Goal: Task Accomplishment & Management: Manage account settings

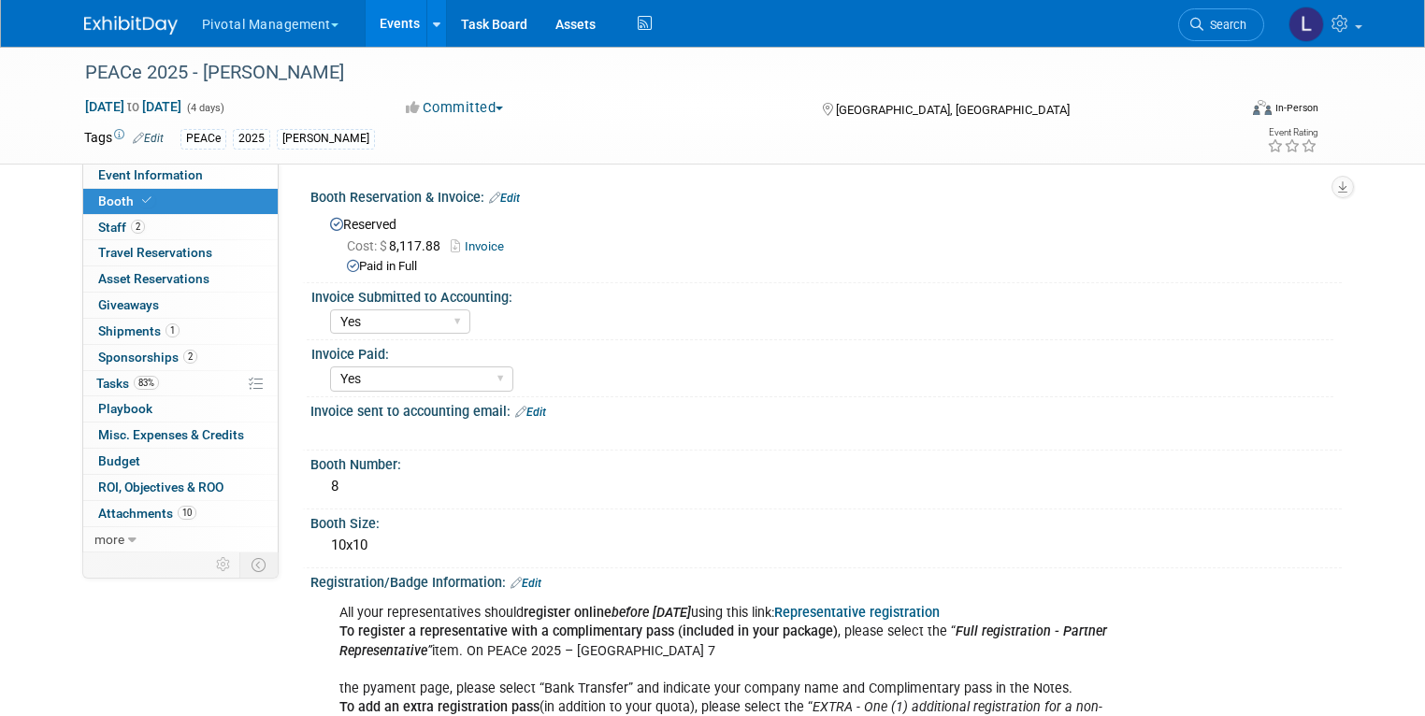
select select "Yes"
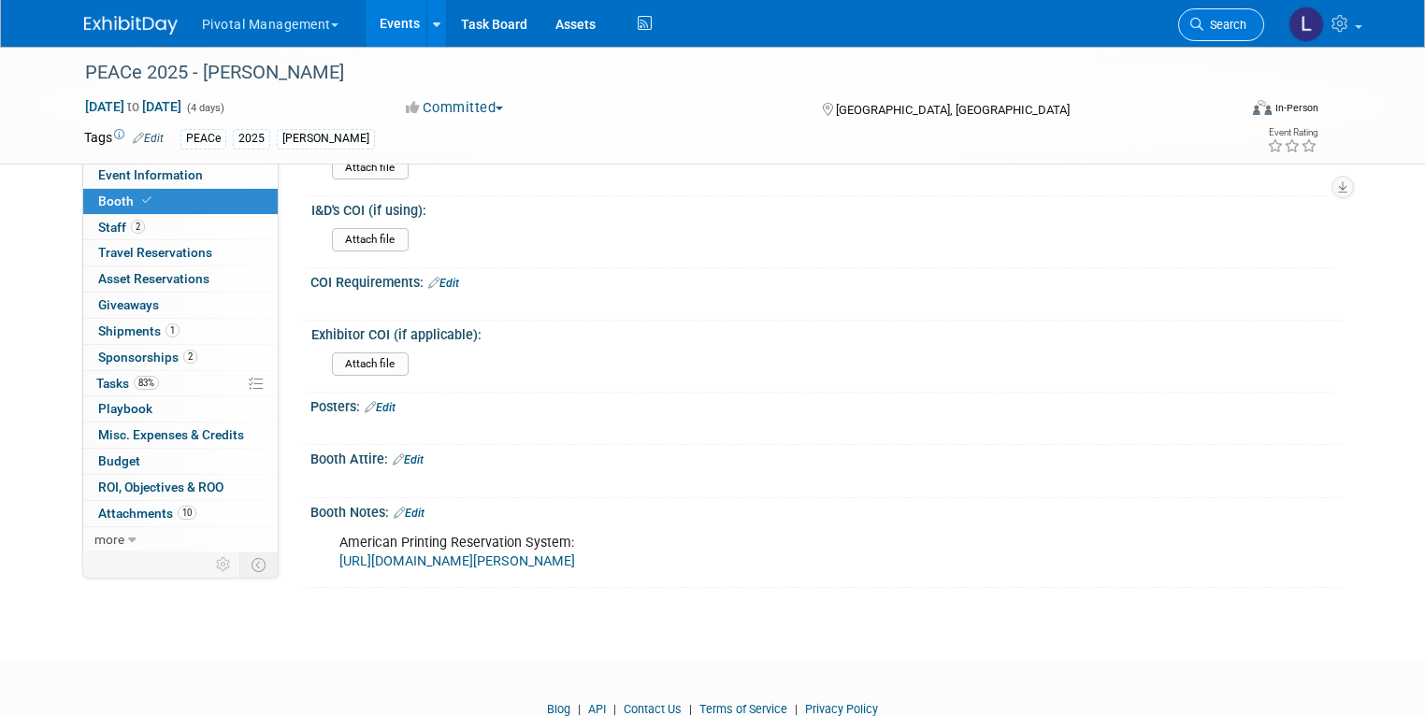
click at [1249, 16] on link "Search" at bounding box center [1221, 24] width 86 height 33
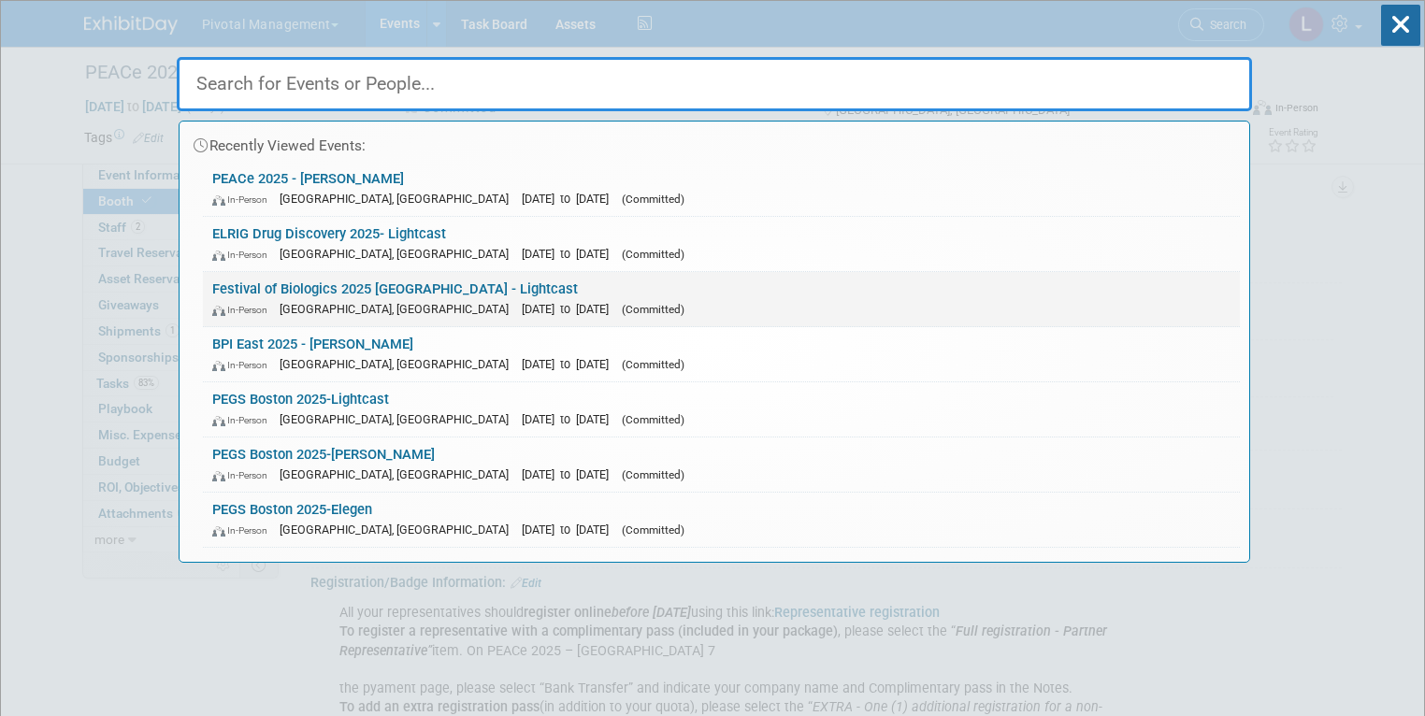
click at [312, 309] on span "[GEOGRAPHIC_DATA], [GEOGRAPHIC_DATA]" at bounding box center [399, 309] width 238 height 14
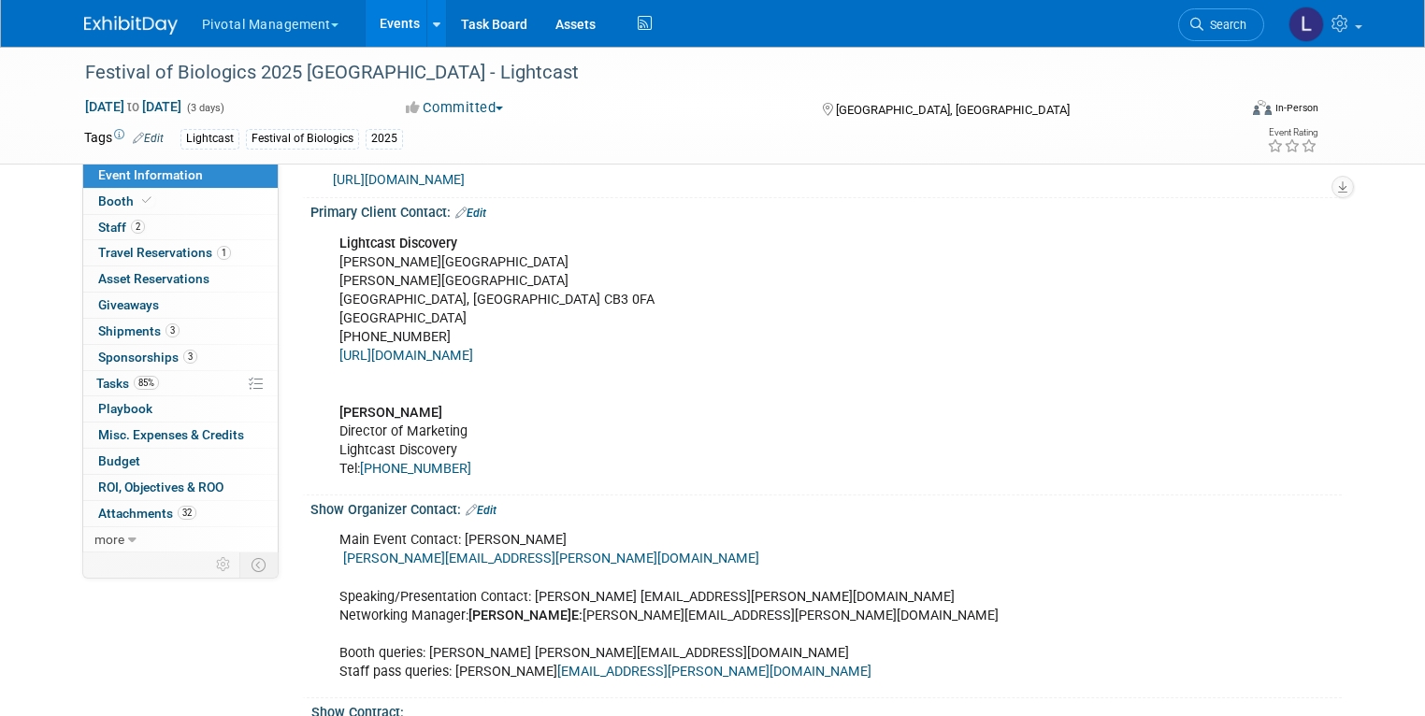
scroll to position [1317, 0]
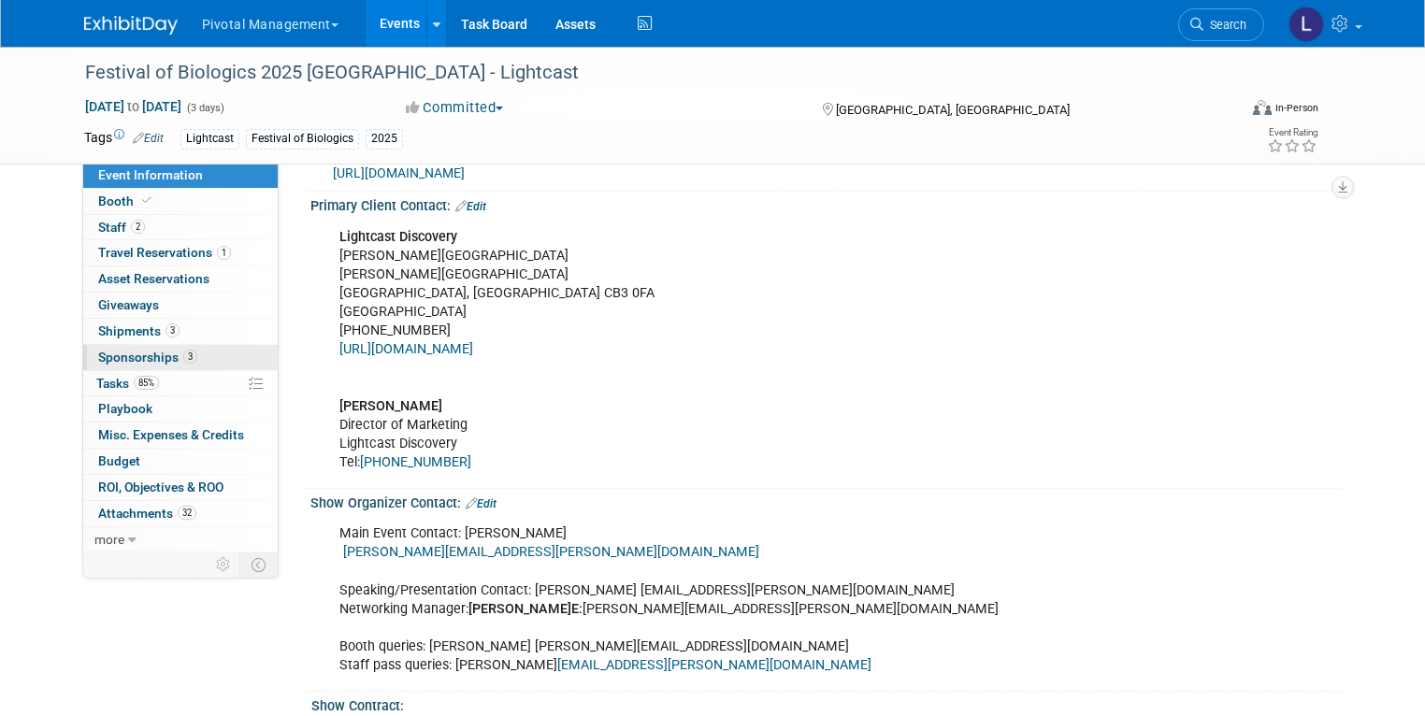
click at [152, 351] on span "Sponsorships 3" at bounding box center [147, 357] width 99 height 15
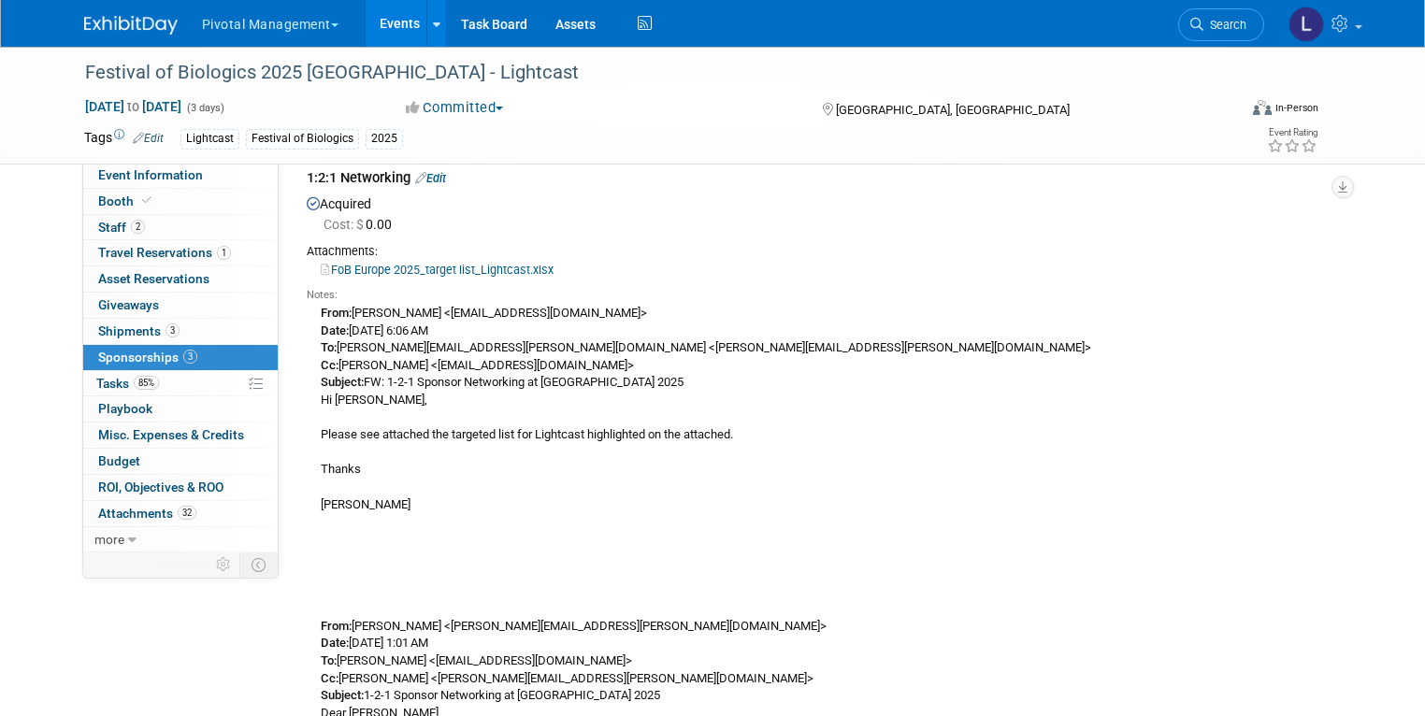
scroll to position [1219, 0]
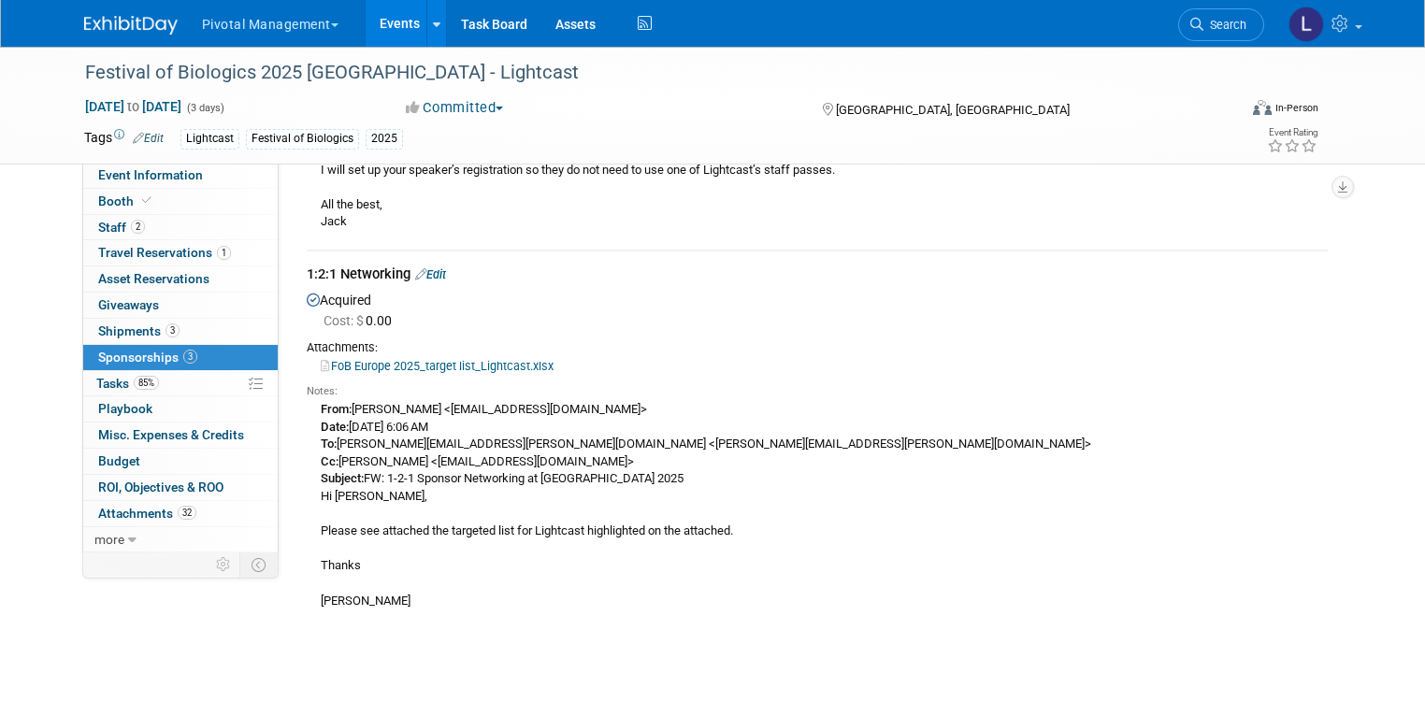
click at [431, 275] on link "Edit" at bounding box center [430, 274] width 31 height 14
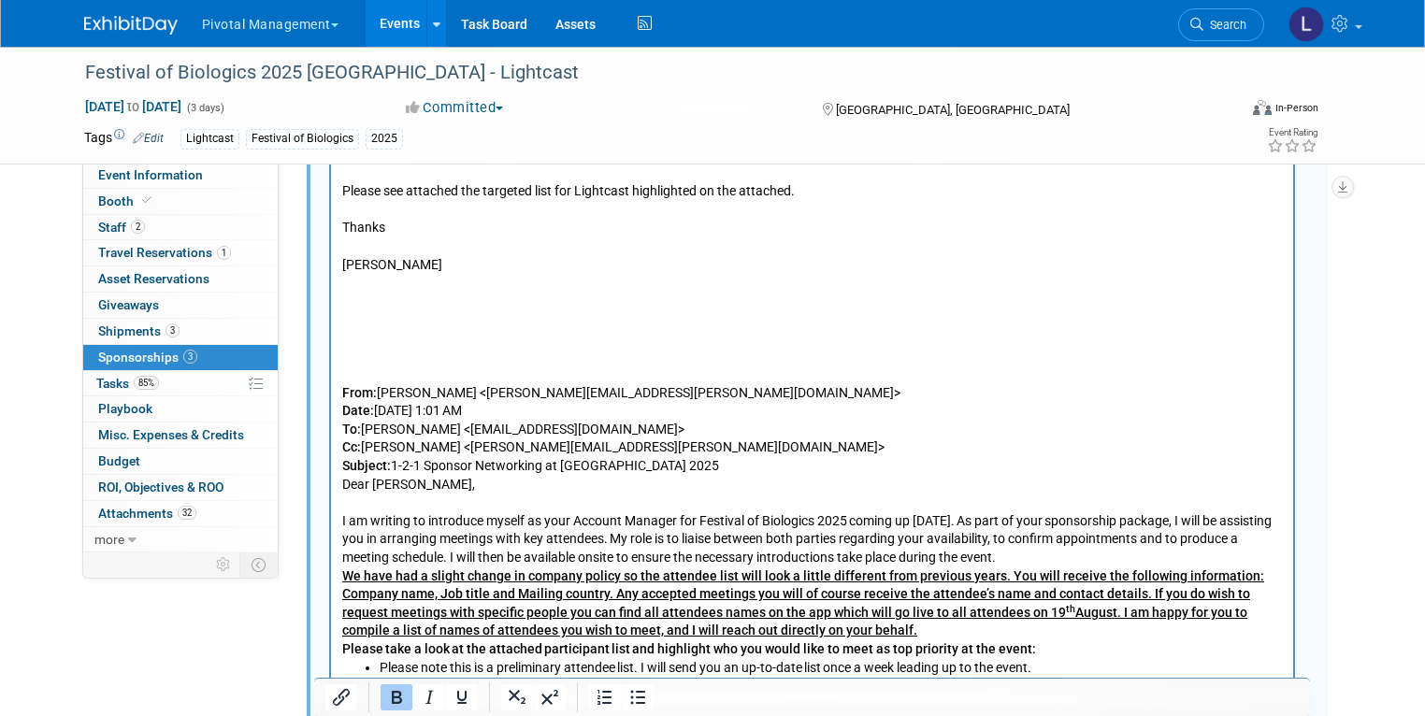
scroll to position [1975, 0]
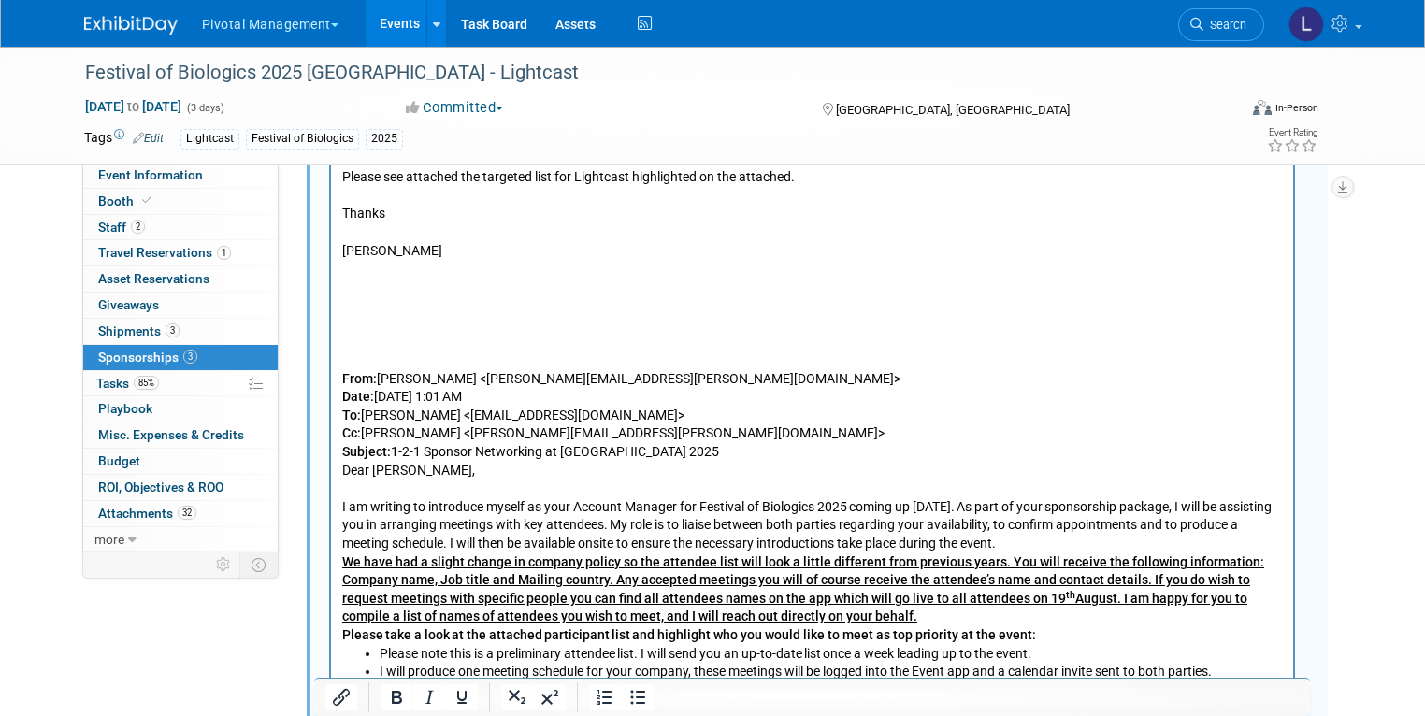
click at [363, 364] on p "From: [PERSON_NAME] <[EMAIL_ADDRESS][DOMAIN_NAME]> Date: [DATE] 6:06 AM To: [PE…" at bounding box center [811, 341] width 941 height 605
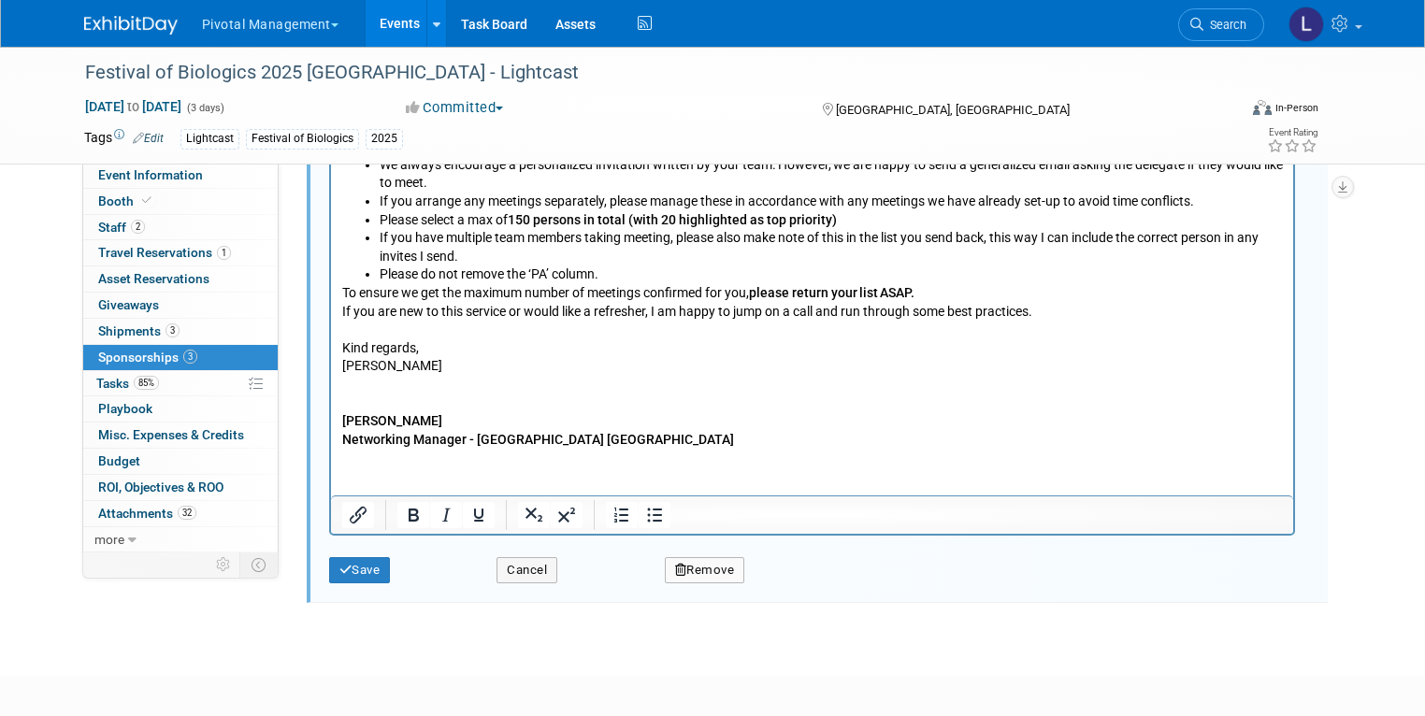
scroll to position [2493, 0]
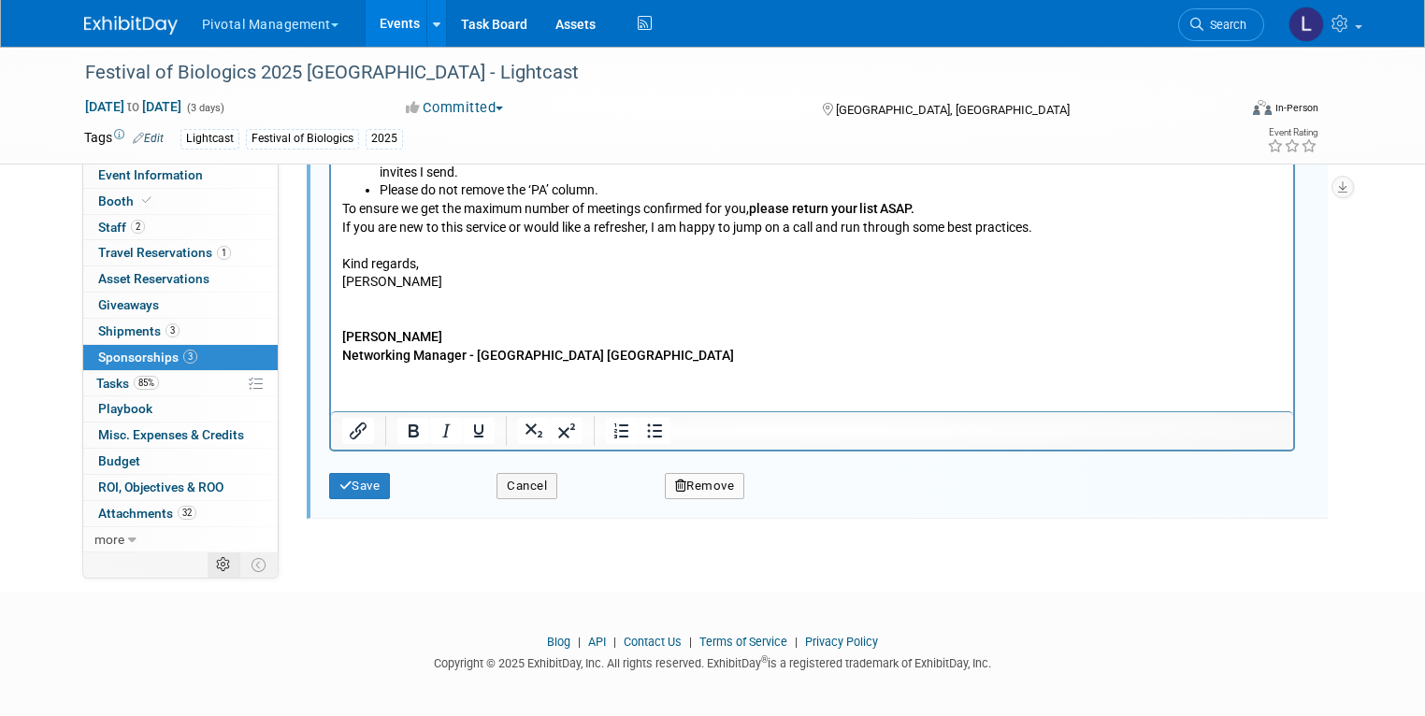
click at [208, 559] on td at bounding box center [224, 565] width 33 height 24
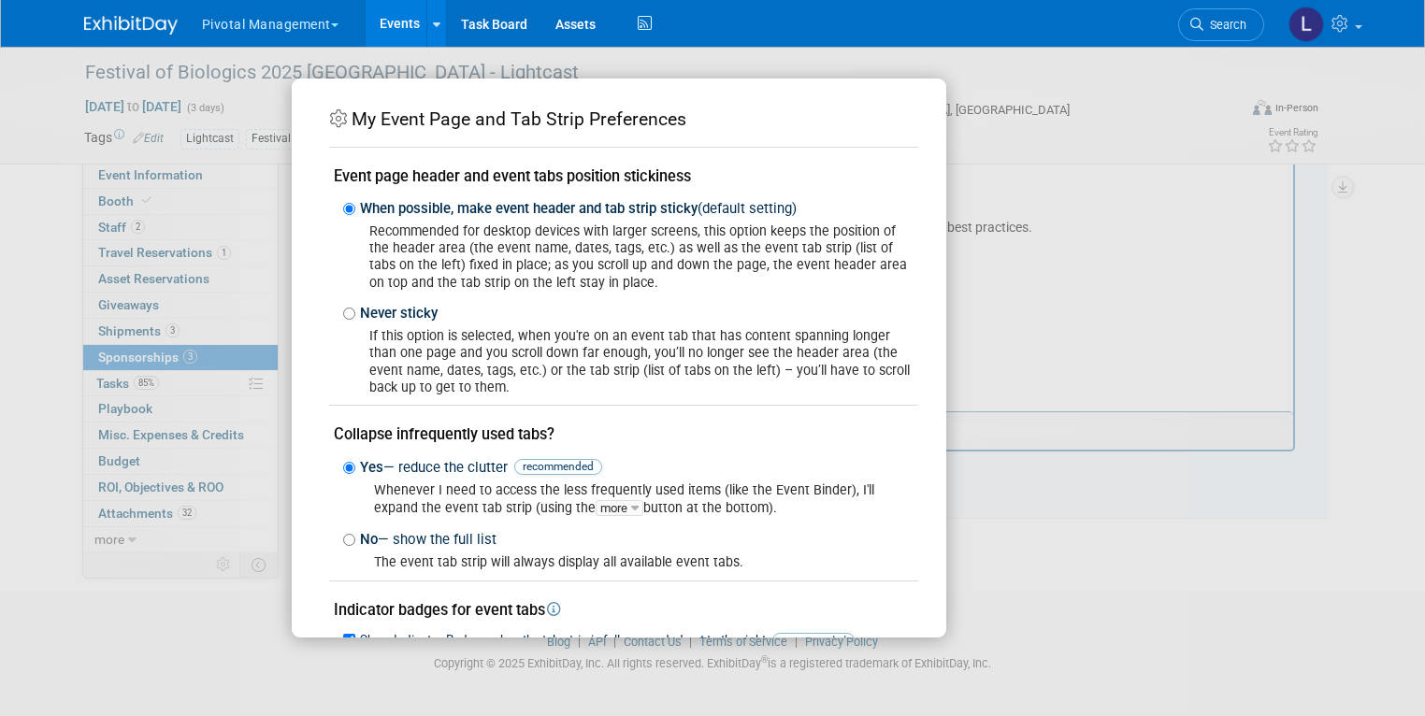
click at [1226, 479] on div "My Event Page and Tab Strip Preferences Event page header and event tabs positi…" at bounding box center [712, 358] width 1425 height 716
click at [1213, 536] on div "My Event Page and Tab Strip Preferences Event page header and event tabs positi…" at bounding box center [712, 358] width 1425 height 716
click at [301, 688] on div "My Event Page and Tab Strip Preferences Event page header and event tabs positi…" at bounding box center [712, 358] width 1425 height 716
click at [338, 119] on icon at bounding box center [338, 118] width 18 height 18
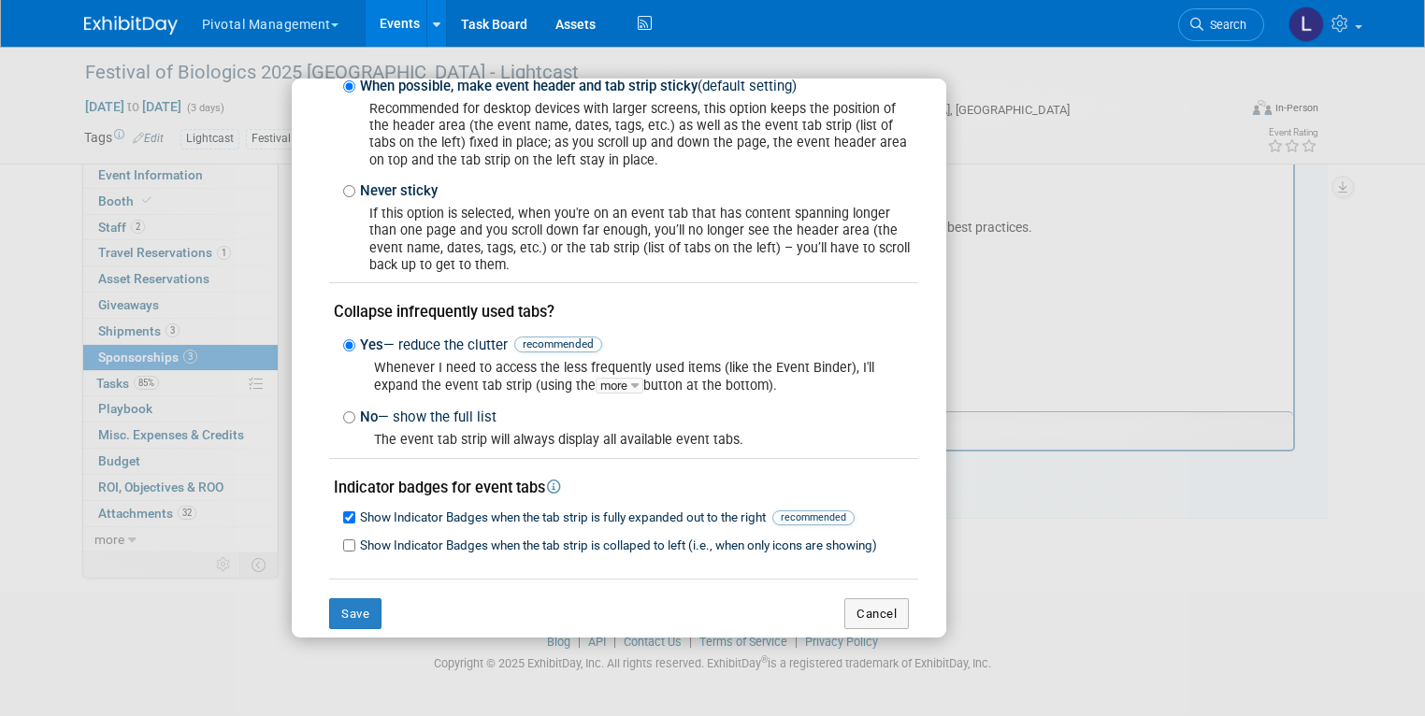
scroll to position [150, 0]
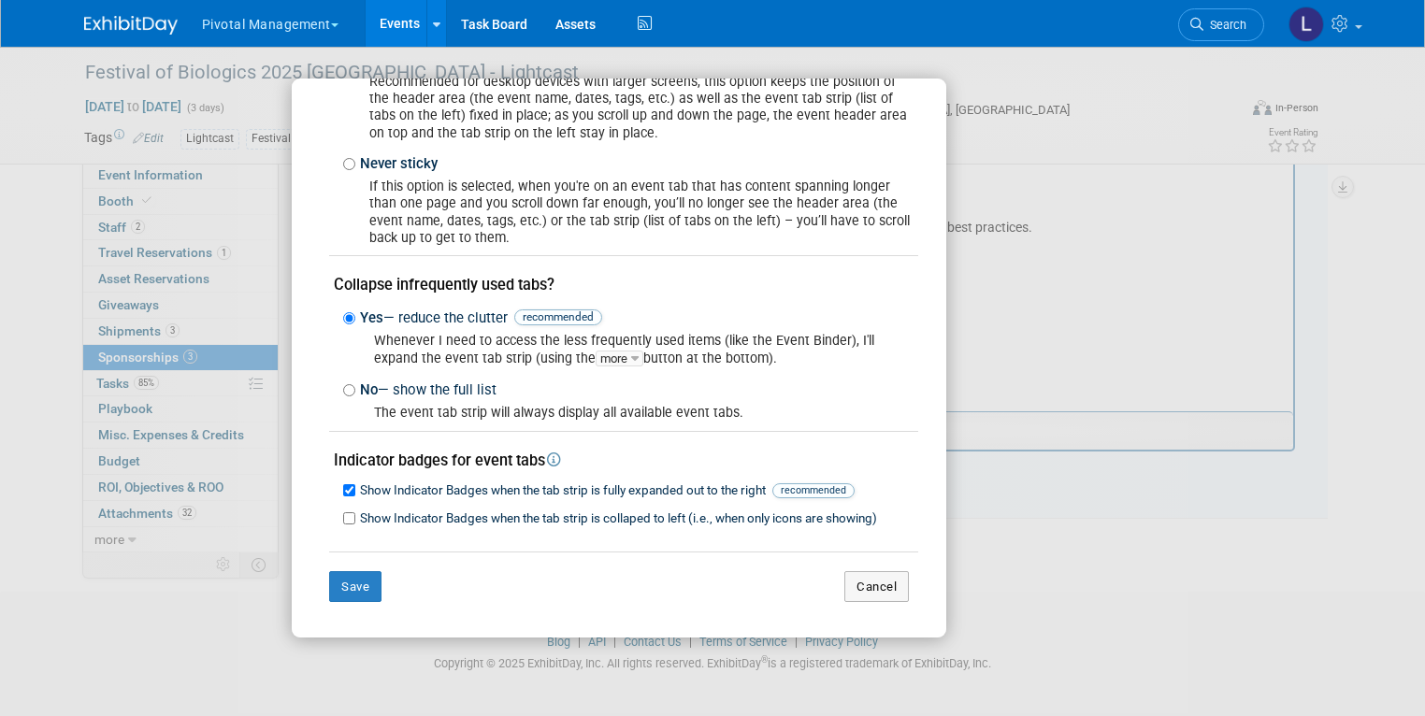
click at [842, 601] on div "My Event Page and Tab Strip Preferences Event page header and event tabs positi…" at bounding box center [619, 293] width 598 height 673
click at [846, 588] on button "Cancel" at bounding box center [876, 587] width 65 height 32
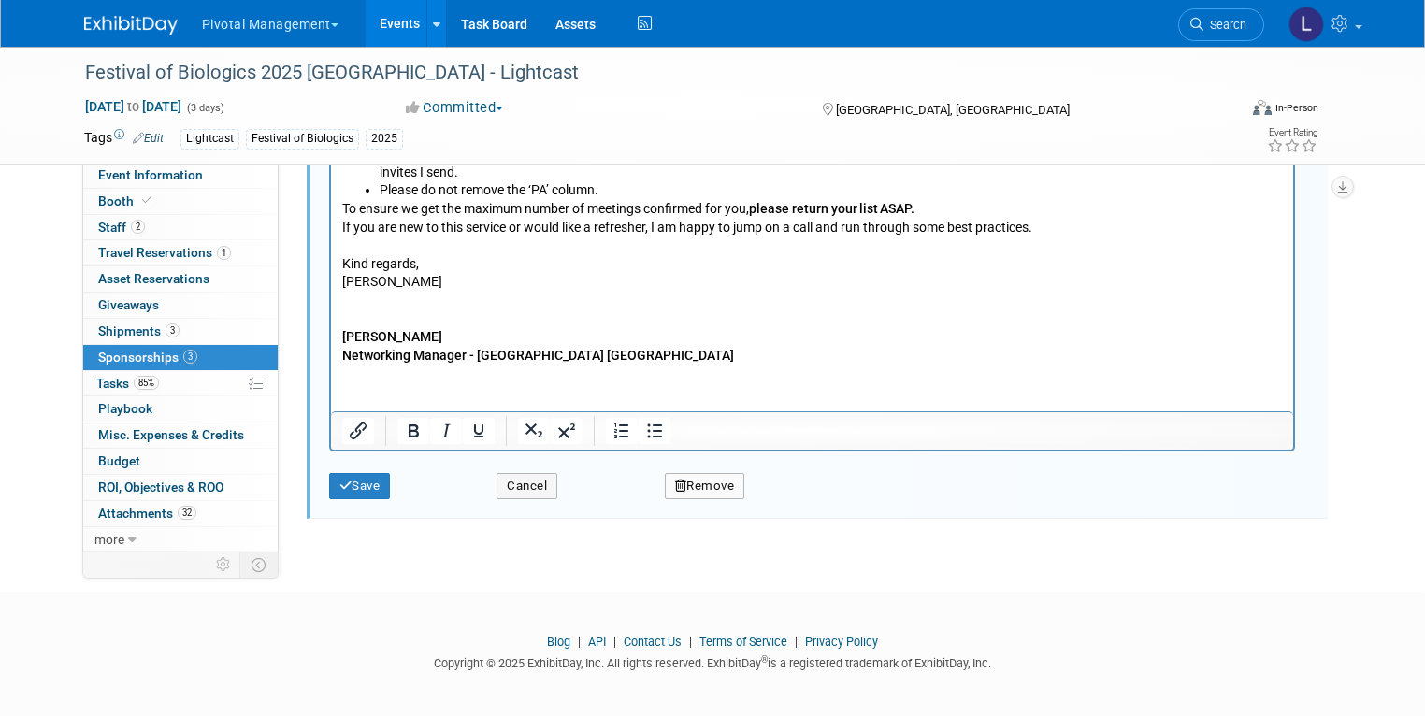
click at [338, 497] on div "Save Cancel Remove" at bounding box center [819, 480] width 980 height 57
click at [338, 486] on button "Save" at bounding box center [360, 486] width 62 height 26
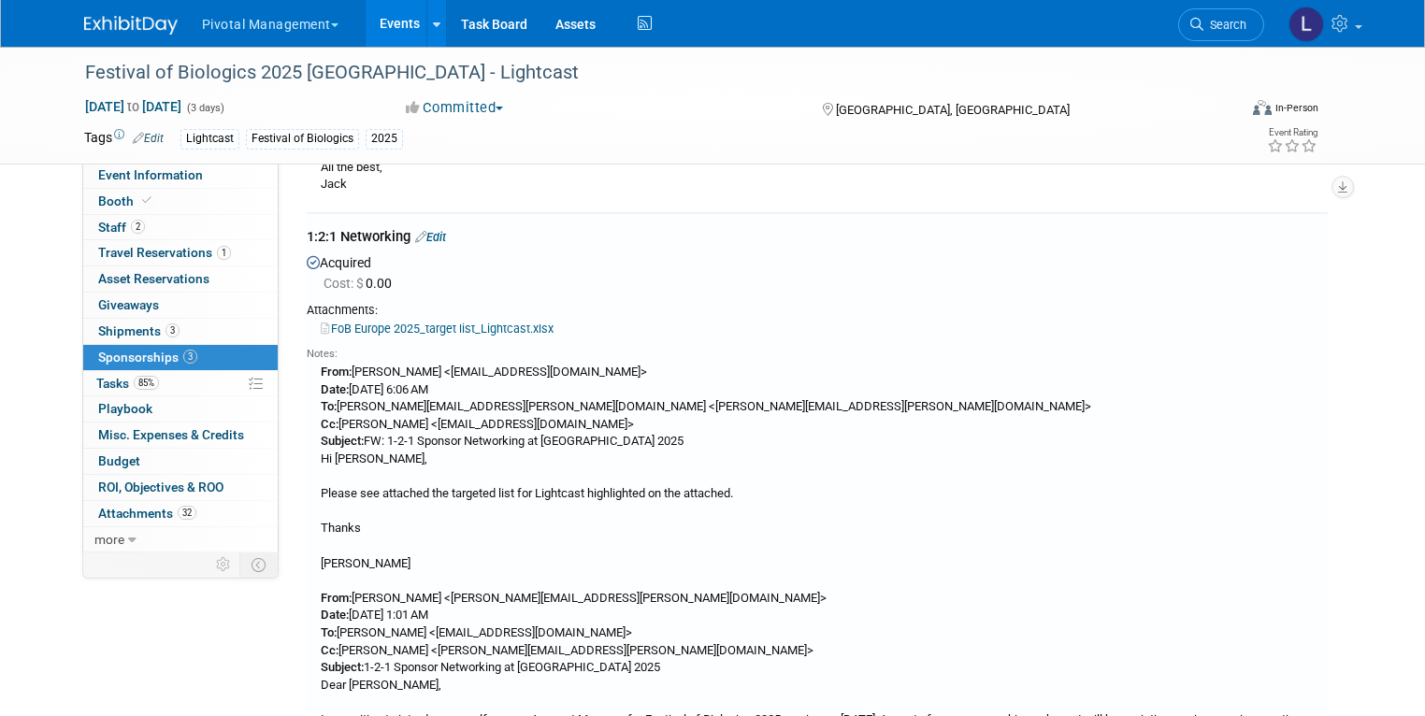
scroll to position [1256, 0]
click at [119, 376] on span "Tasks 85%" at bounding box center [127, 383] width 63 height 15
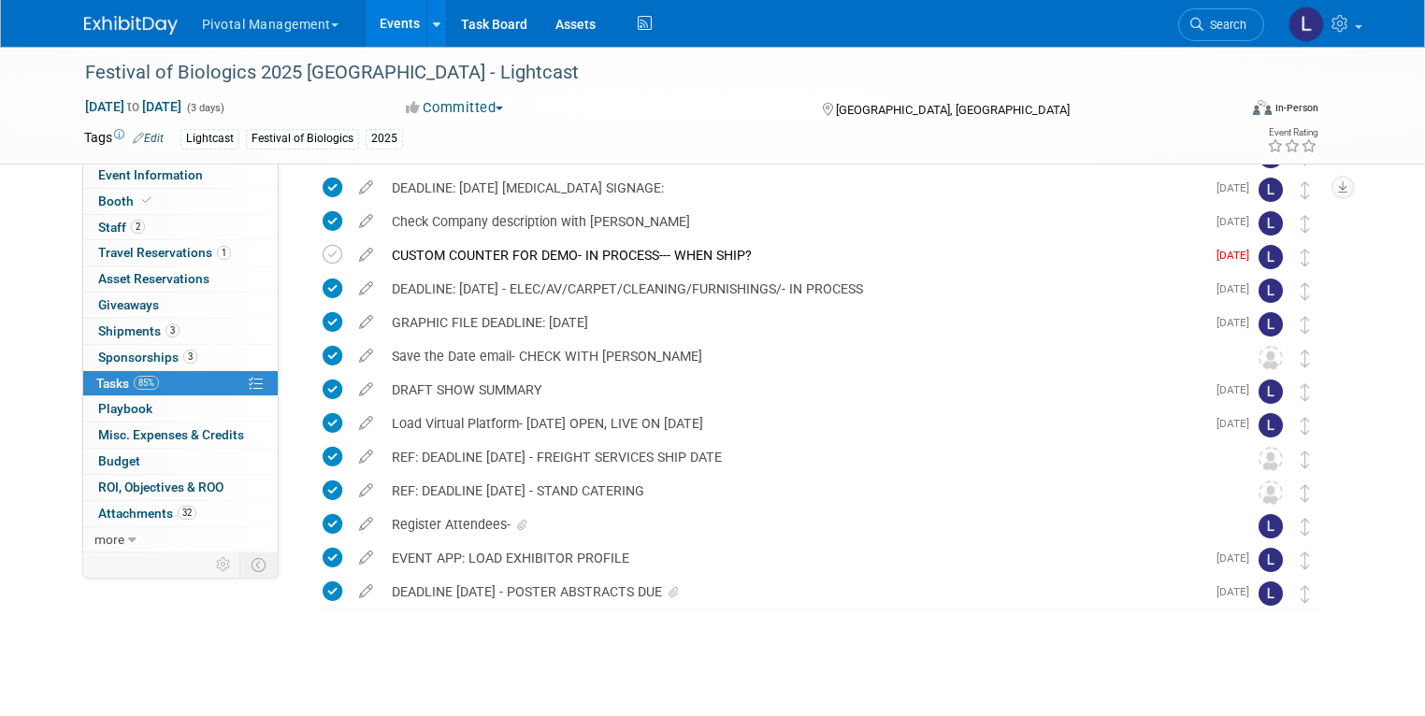
scroll to position [514, 0]
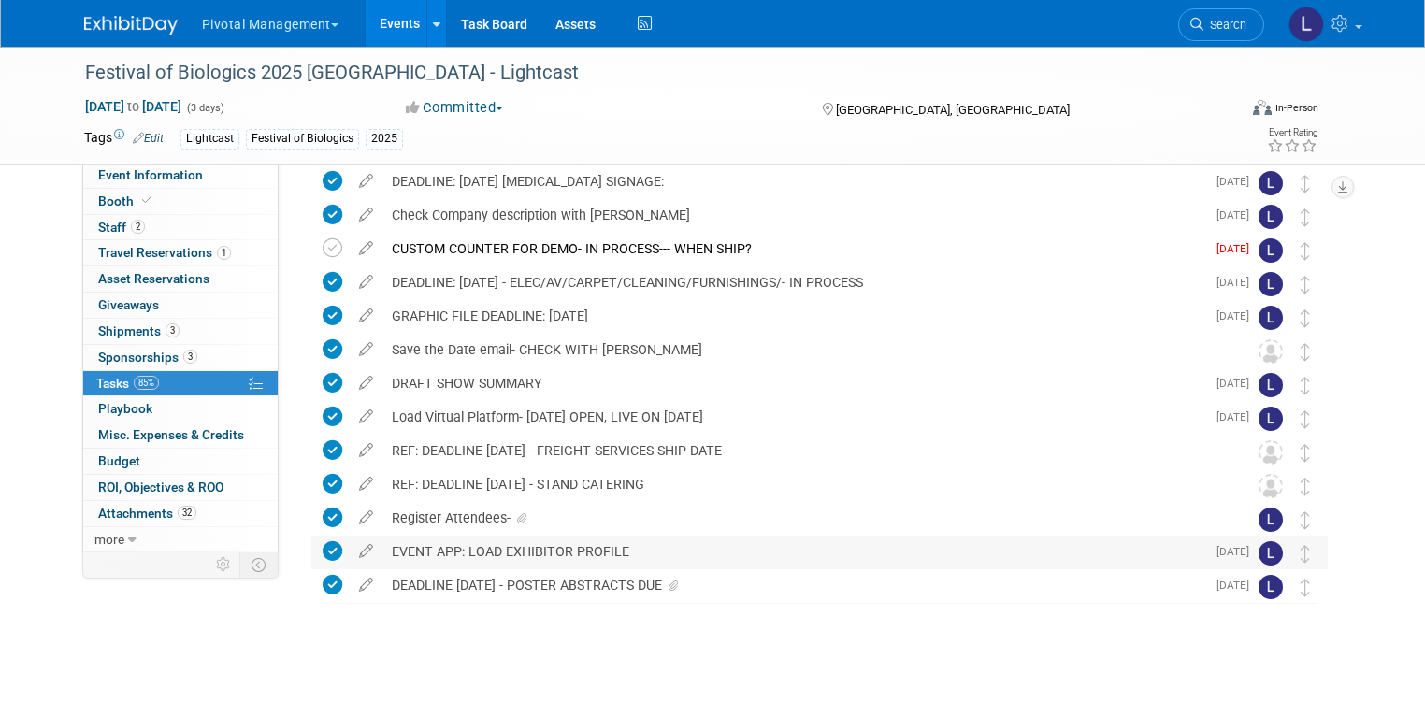
click at [416, 557] on div "EVENT APP: LOAD EXHIBITOR PROFILE" at bounding box center [793, 552] width 823 height 32
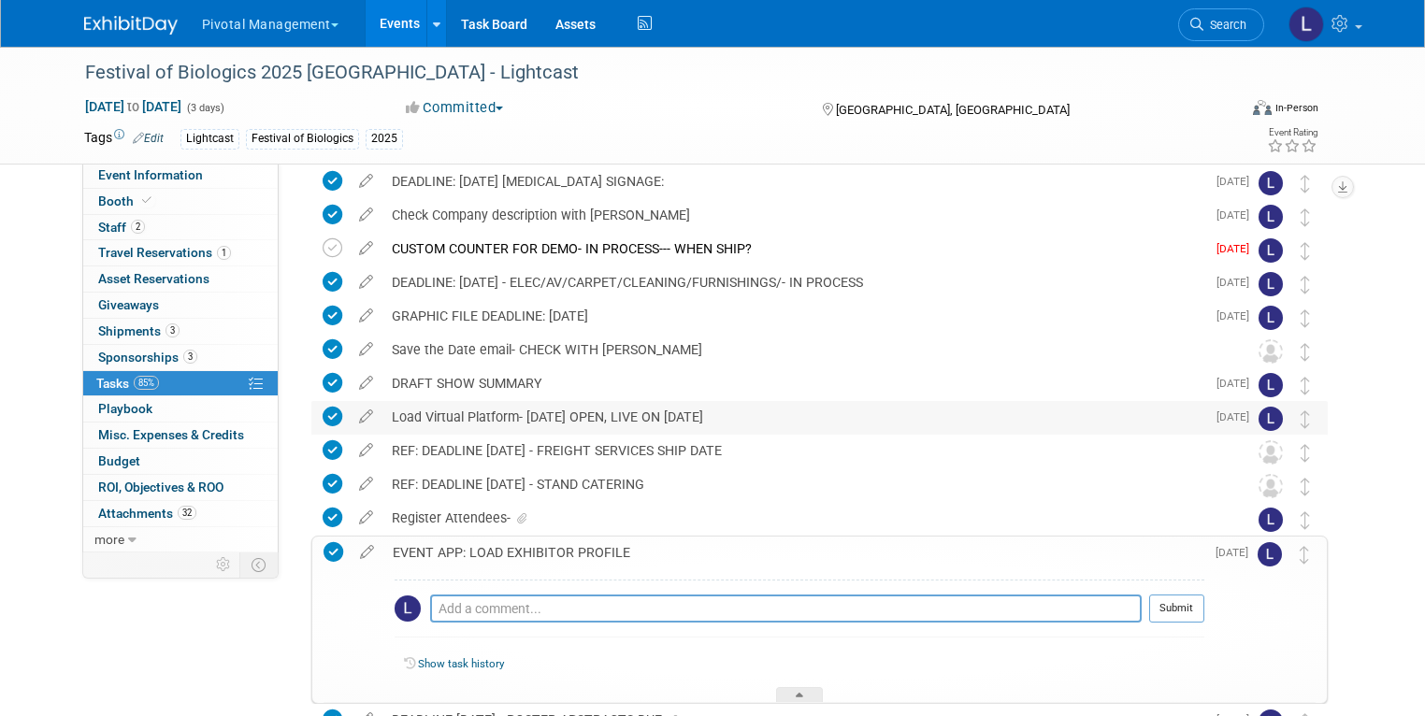
click at [452, 421] on div "Load Virtual Platform- [DATE] OPEN, LIVE ON [DATE]" at bounding box center [793, 417] width 823 height 32
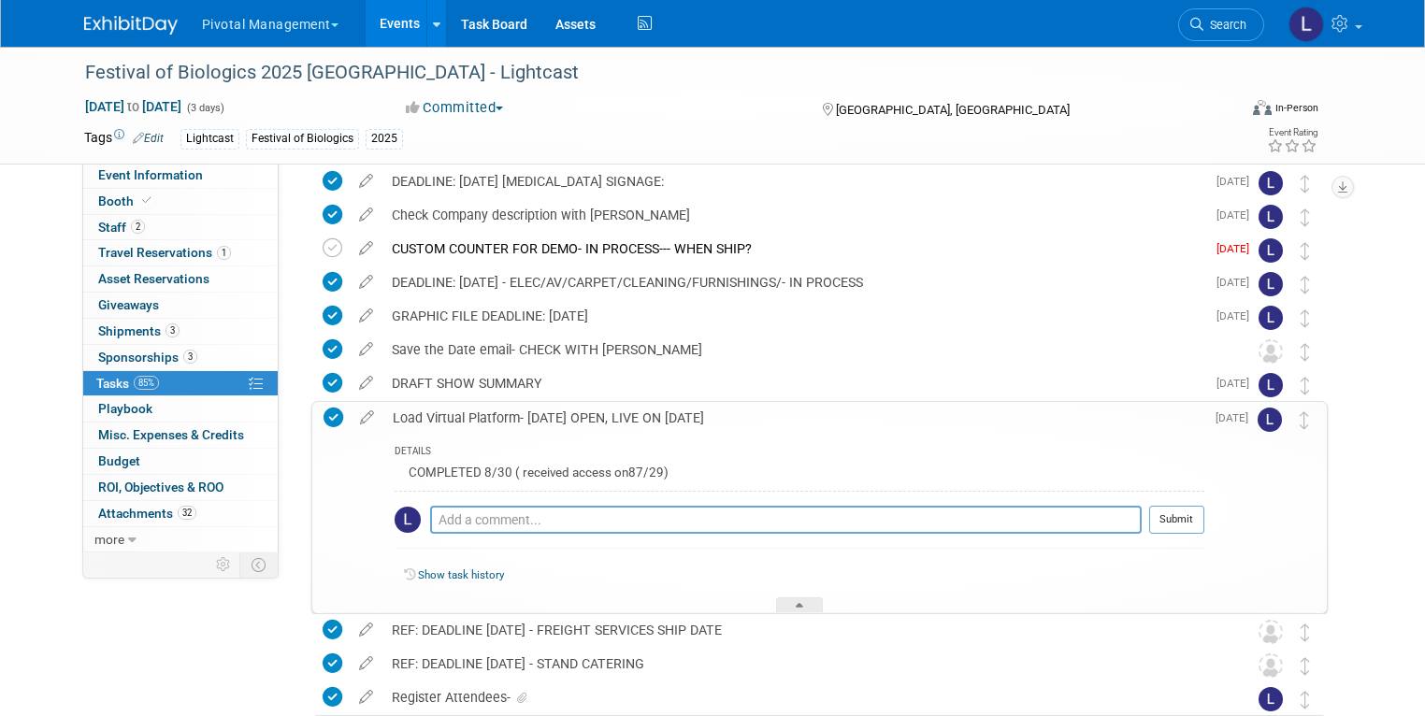
click at [795, 450] on div "DETAILS" at bounding box center [800, 453] width 810 height 16
click at [353, 417] on icon at bounding box center [367, 413] width 33 height 23
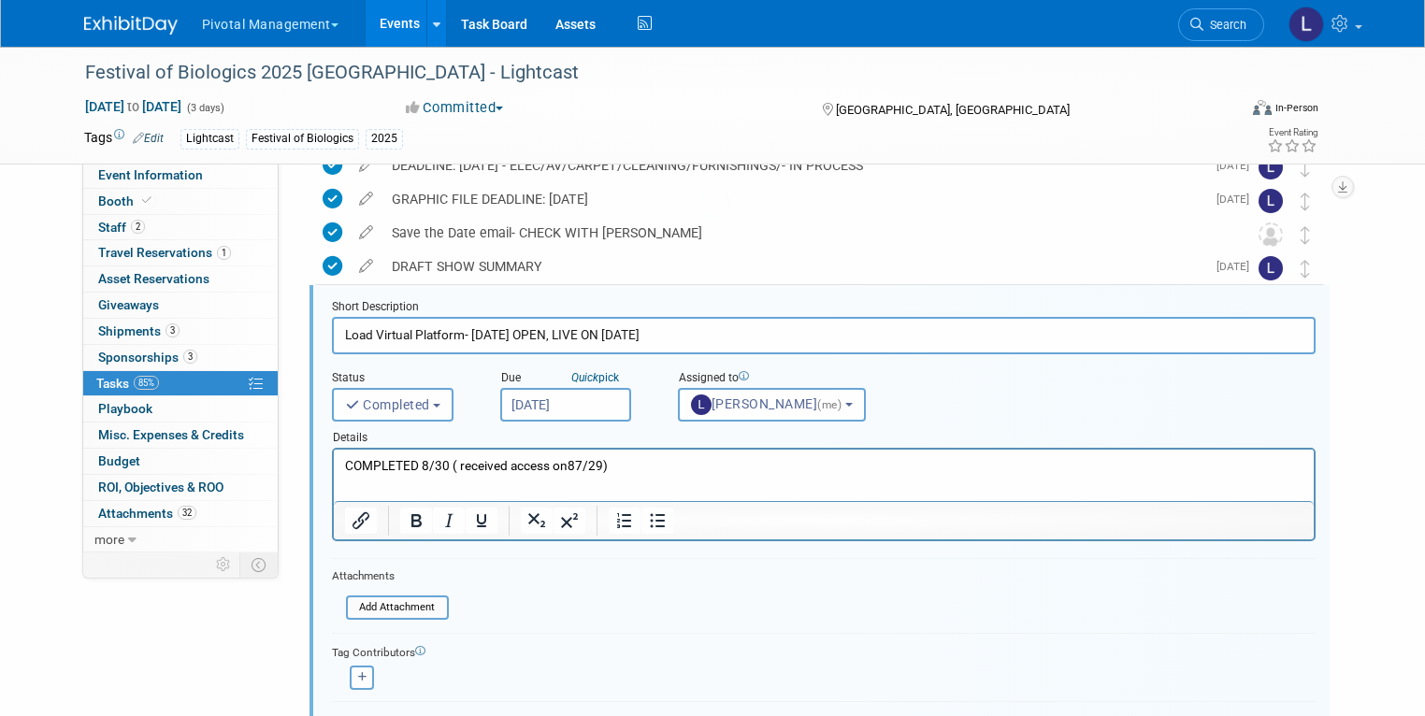
scroll to position [642, 0]
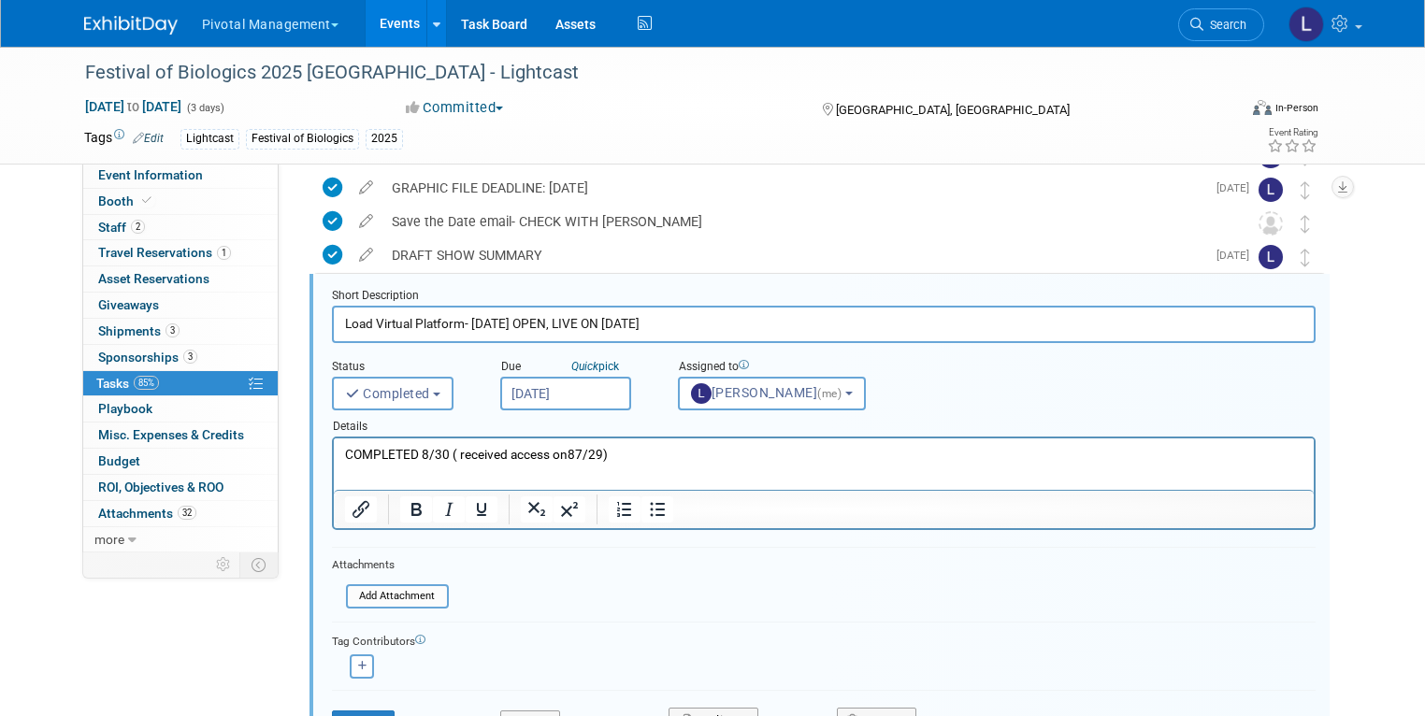
click at [587, 453] on p "COMPLETED 8/30 ( received access on87/29)" at bounding box center [823, 455] width 958 height 18
click at [579, 449] on p "COMPLETED 8/30 ( received access on87/29)" at bounding box center [823, 455] width 958 height 18
click at [346, 711] on button "Save" at bounding box center [364, 724] width 64 height 26
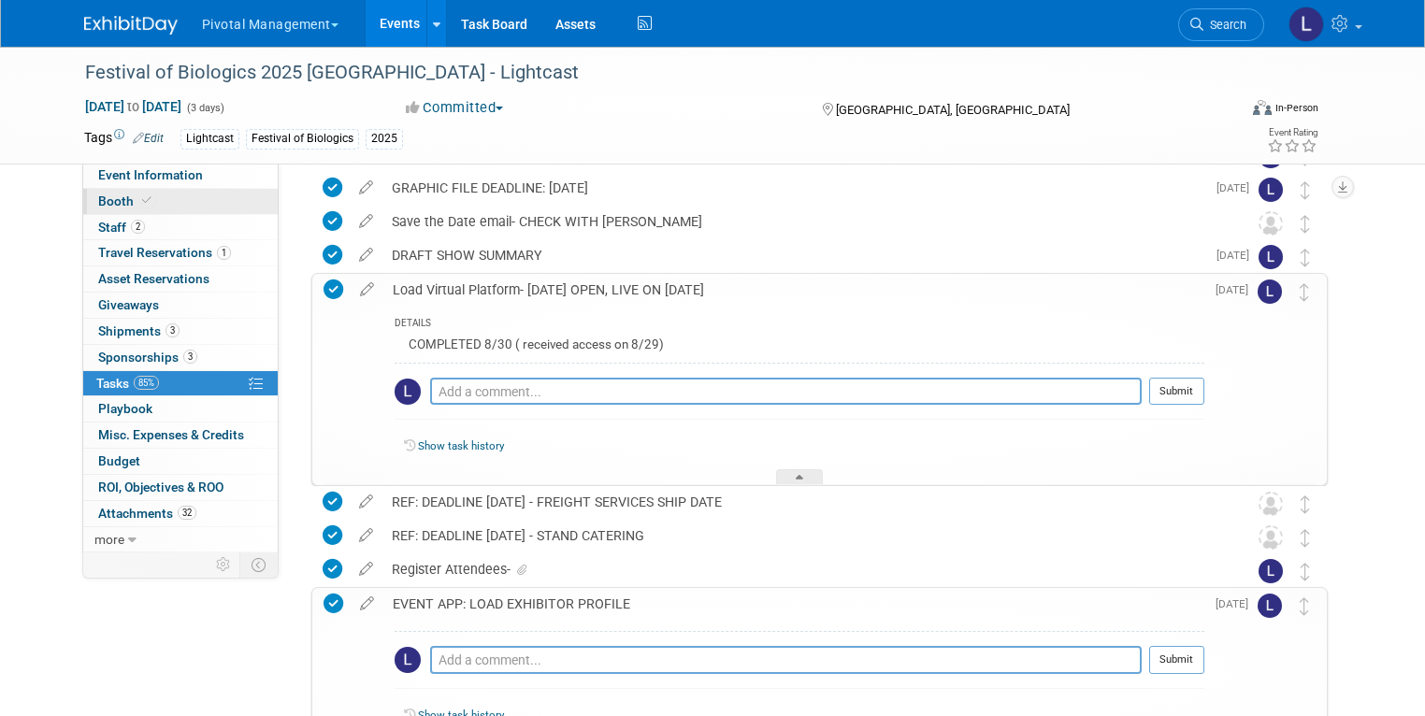
click at [142, 196] on icon at bounding box center [146, 200] width 9 height 10
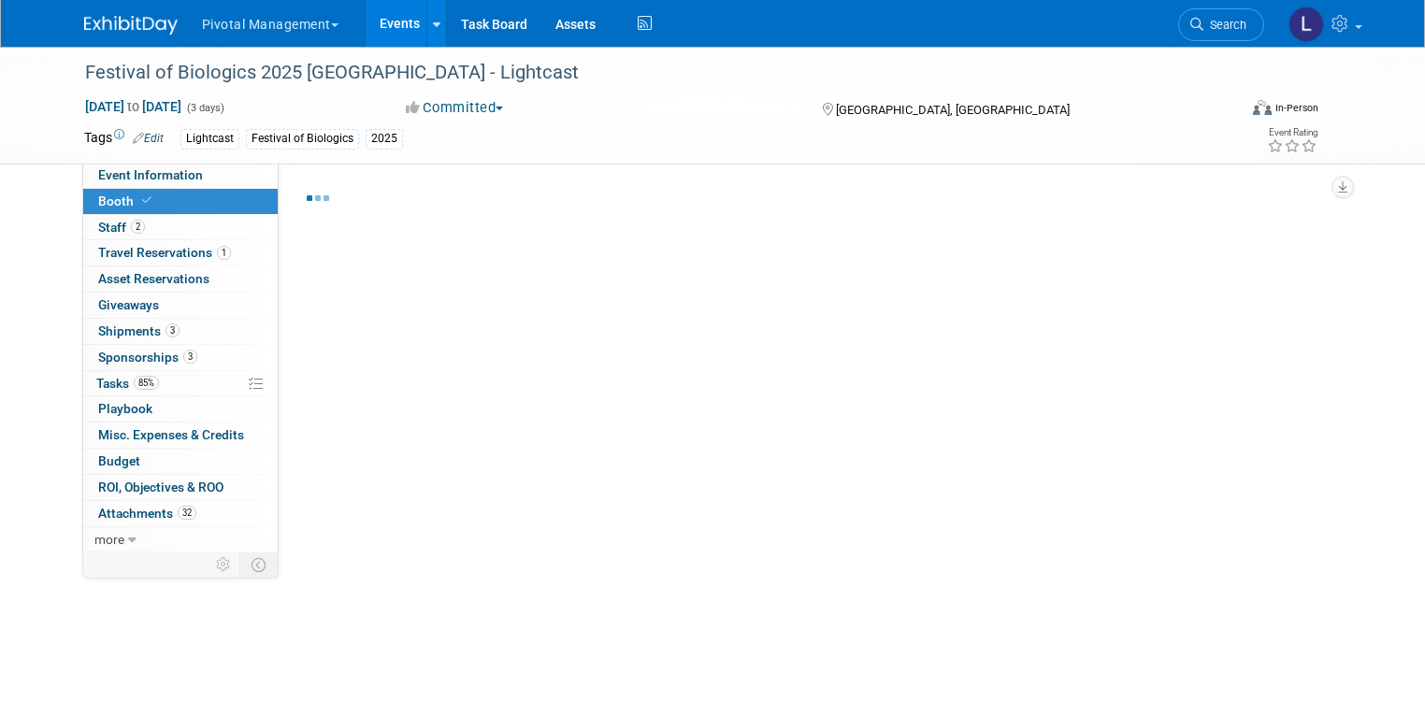
select select "Yes"
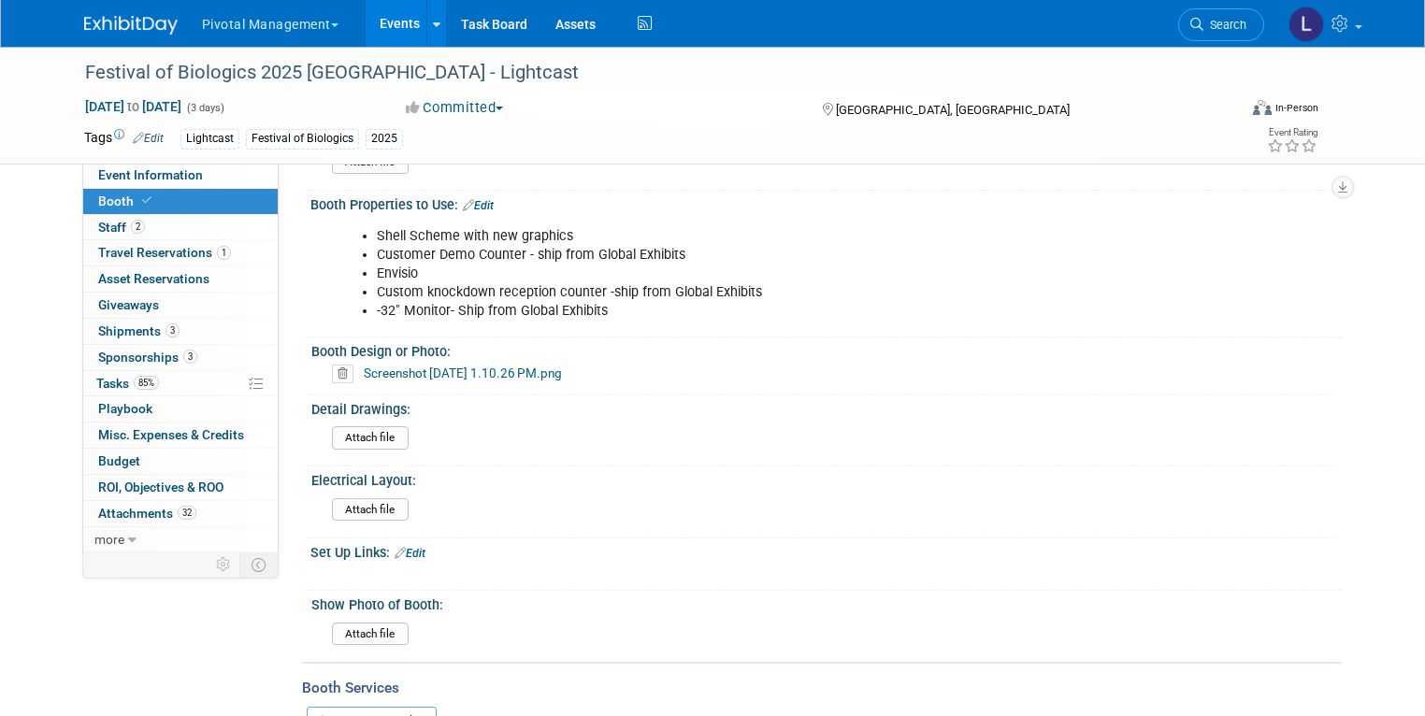
scroll to position [1004, 0]
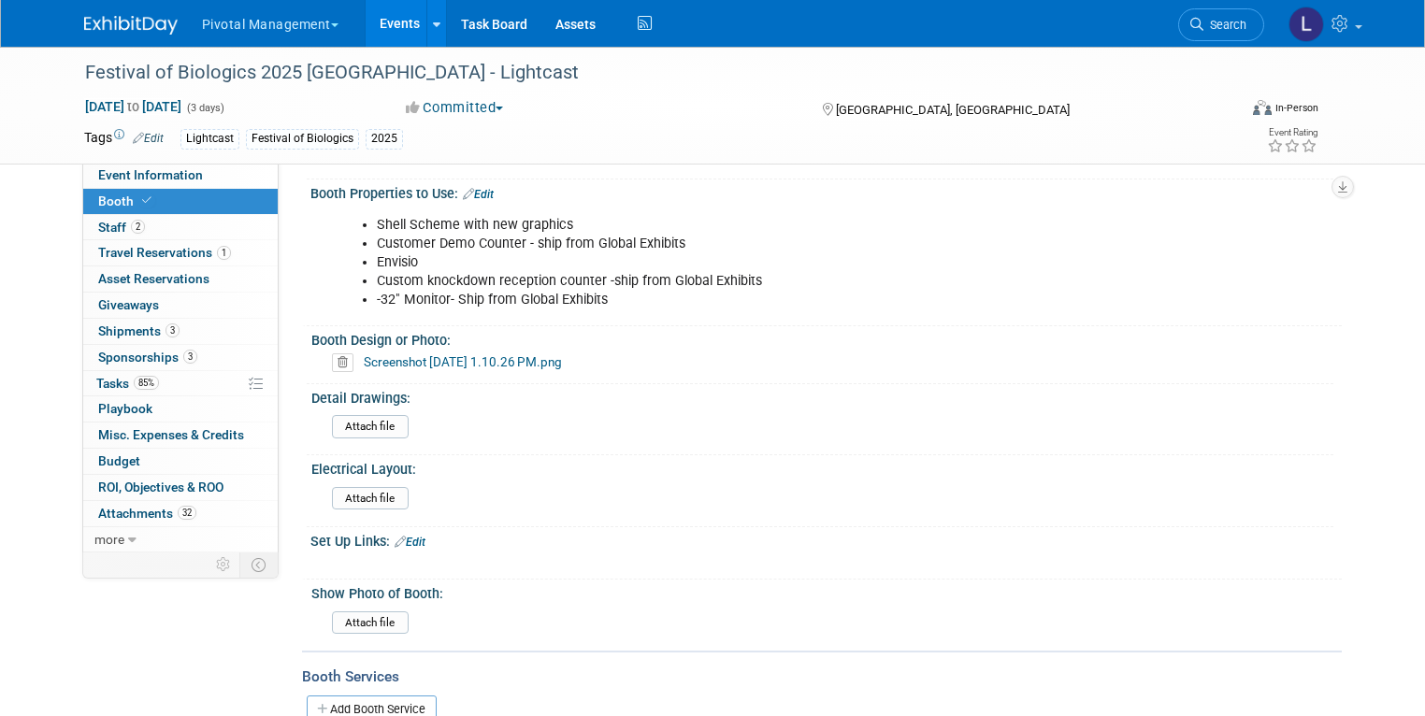
click at [478, 354] on link "Screenshot [DATE] 1.10.26 PM.png" at bounding box center [463, 361] width 198 height 15
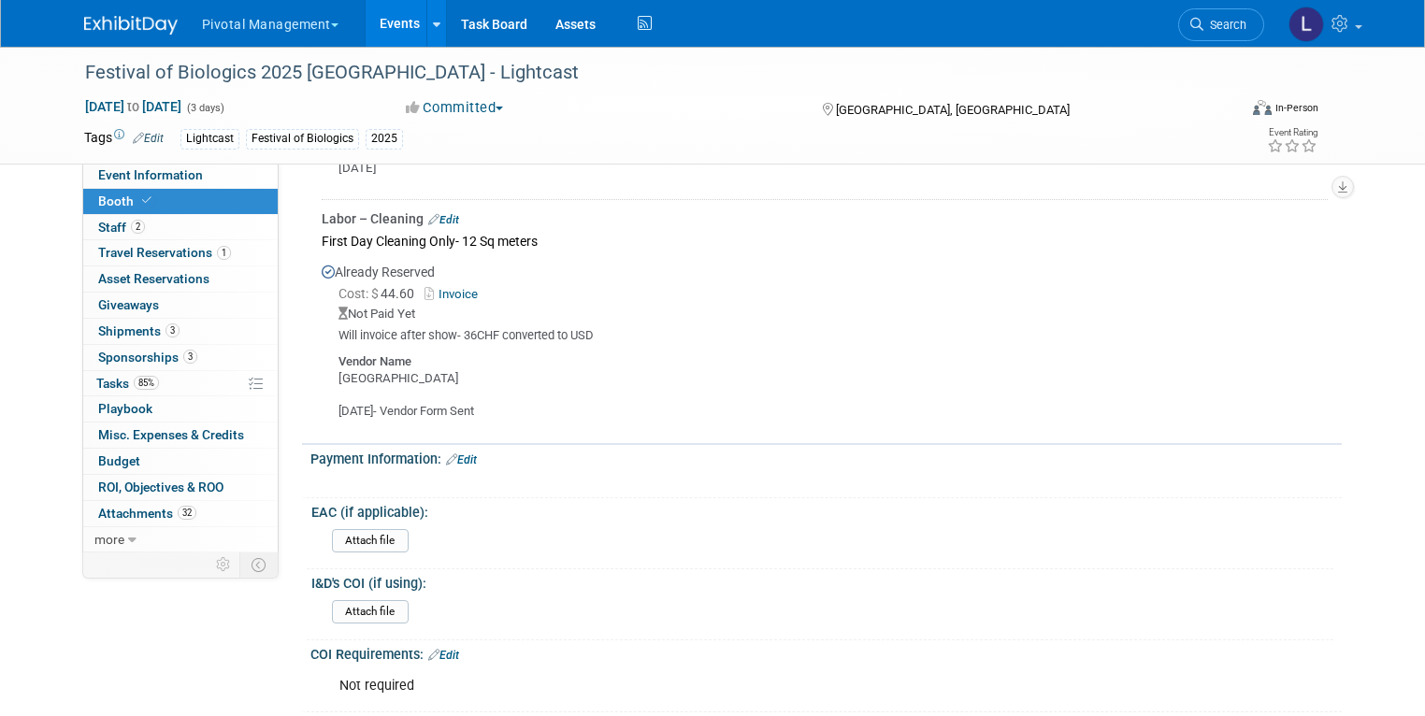
scroll to position [4648, 0]
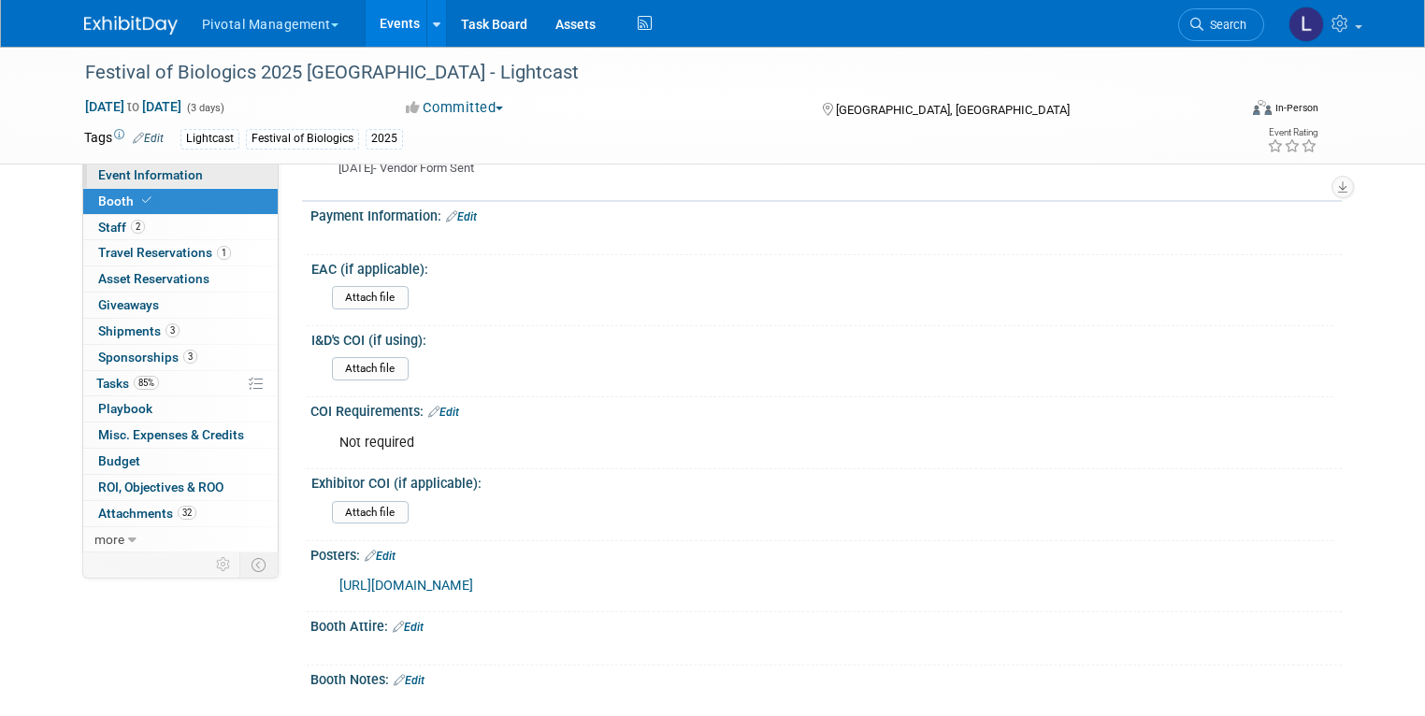
click at [133, 171] on span "Event Information" at bounding box center [150, 174] width 105 height 15
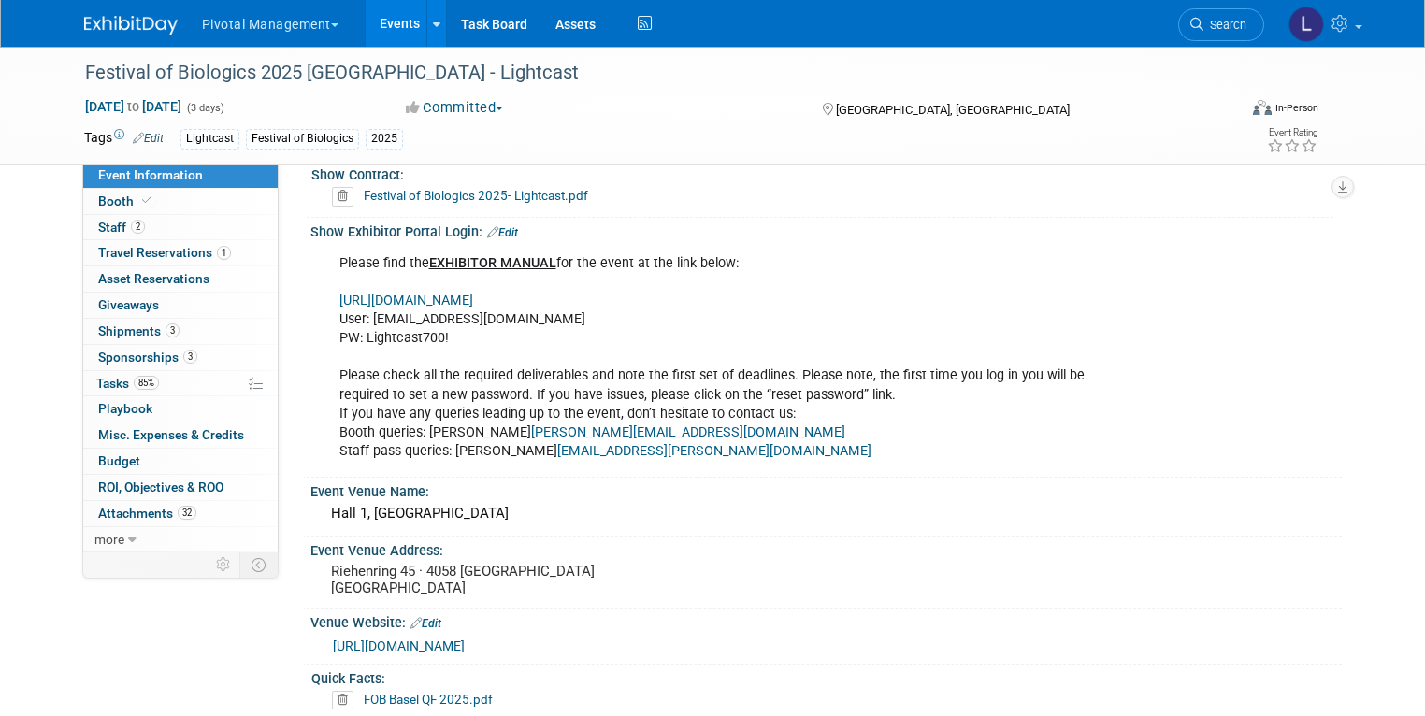
scroll to position [1853, 0]
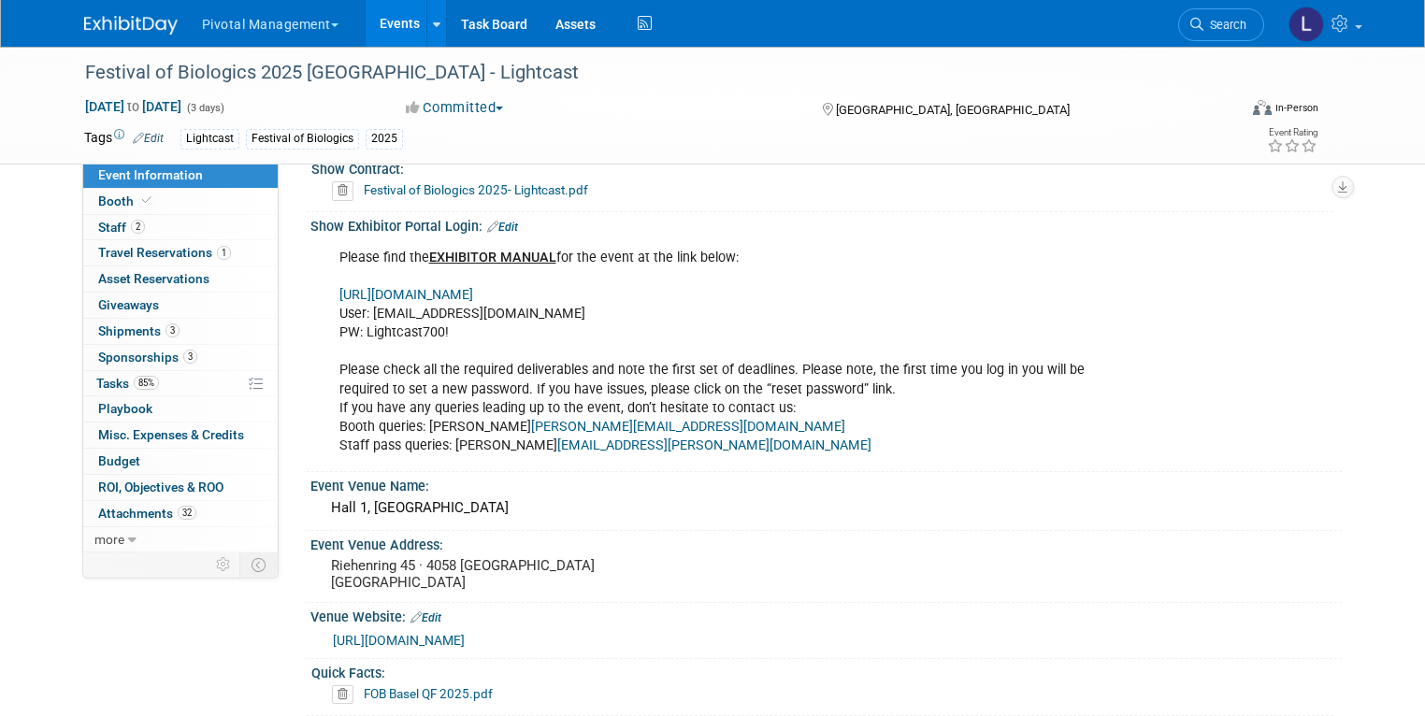
click at [473, 297] on link "[URL][DOMAIN_NAME]" at bounding box center [406, 295] width 134 height 16
